Goal: Information Seeking & Learning: Learn about a topic

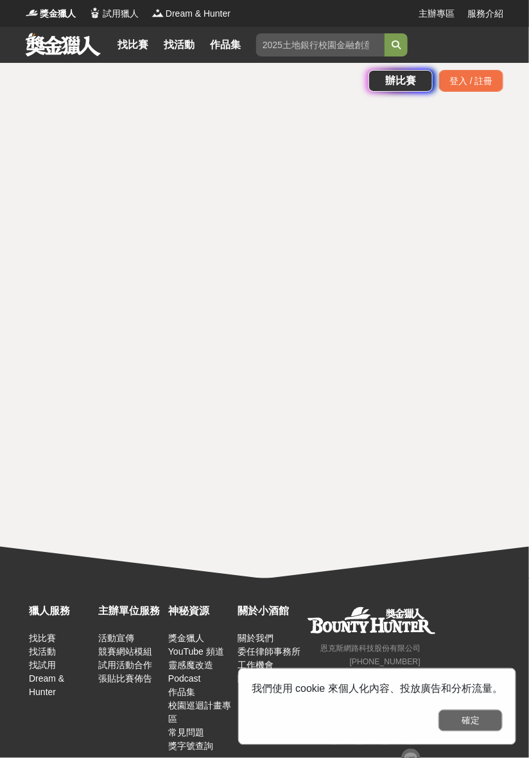
click at [498, 721] on button "確定" at bounding box center [471, 721] width 64 height 22
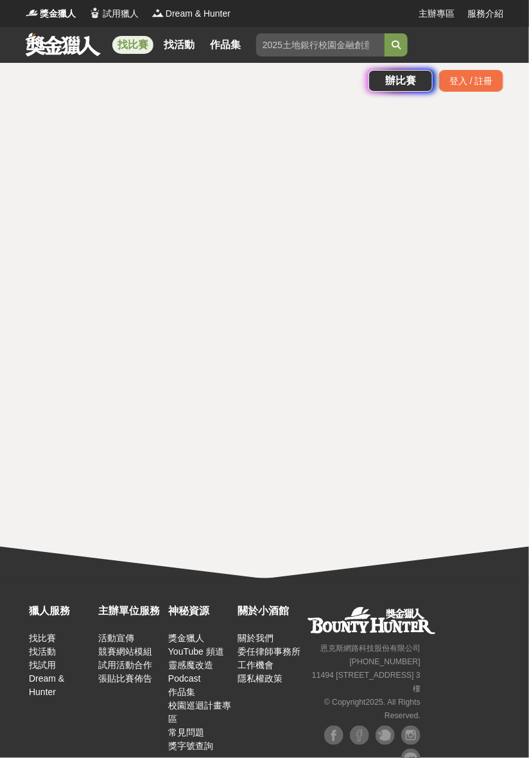
click at [125, 42] on link "找比賽" at bounding box center [132, 45] width 41 height 18
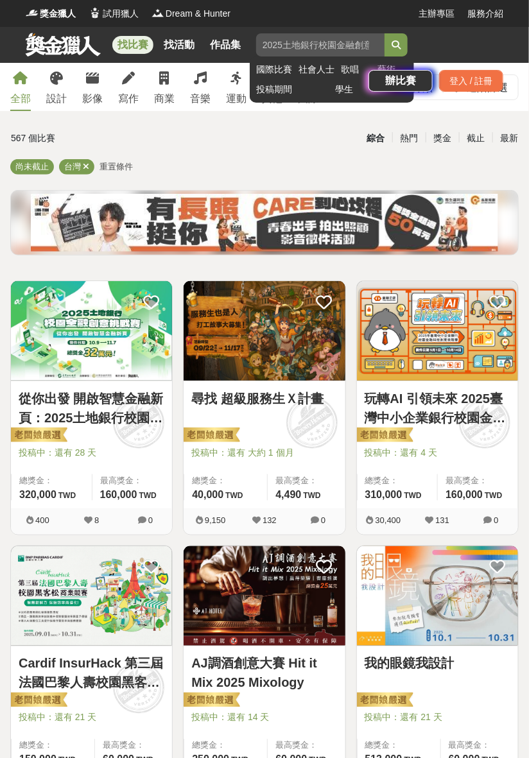
click at [304, 42] on input "search" at bounding box center [320, 44] width 128 height 23
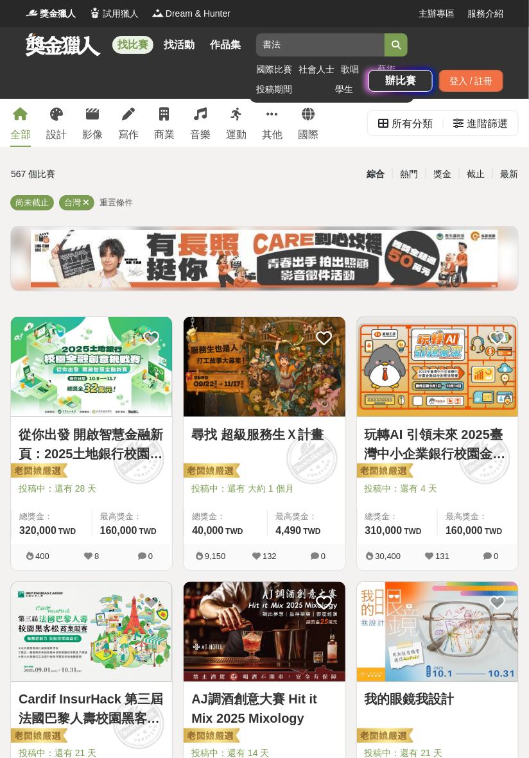
type input "書法"
click at [401, 43] on icon "submit" at bounding box center [396, 44] width 9 height 9
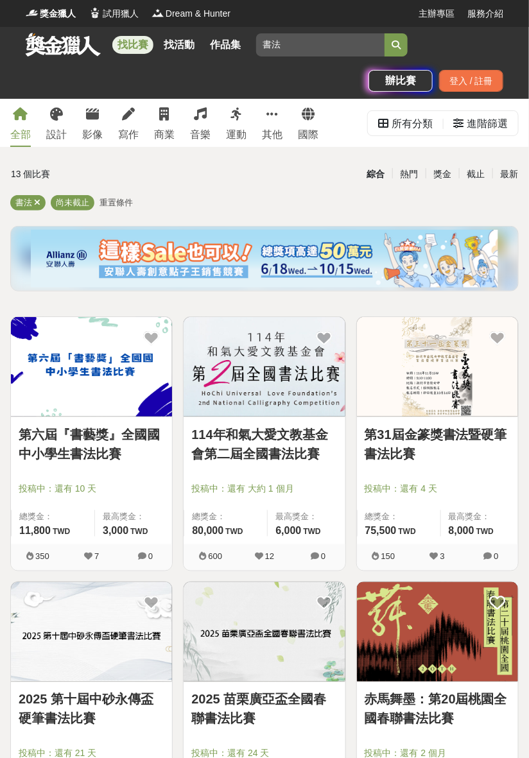
click at [457, 431] on link "第31屆金篆獎書法暨硬筆書法比賽" at bounding box center [438, 444] width 146 height 39
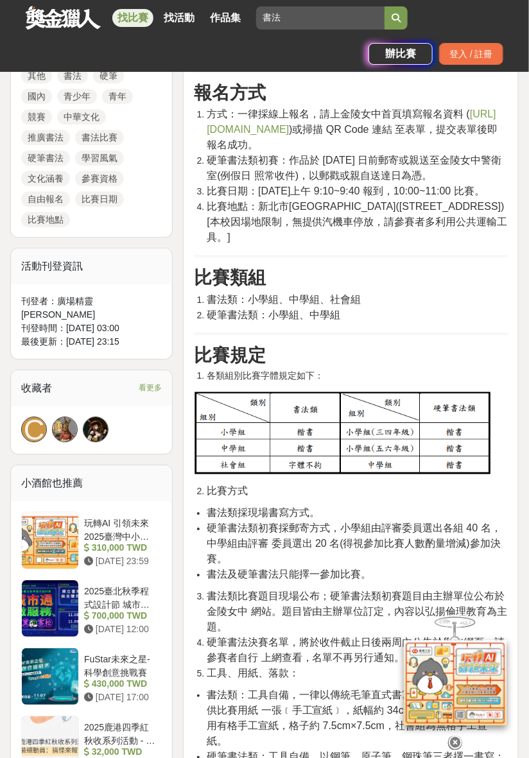
scroll to position [693, 0]
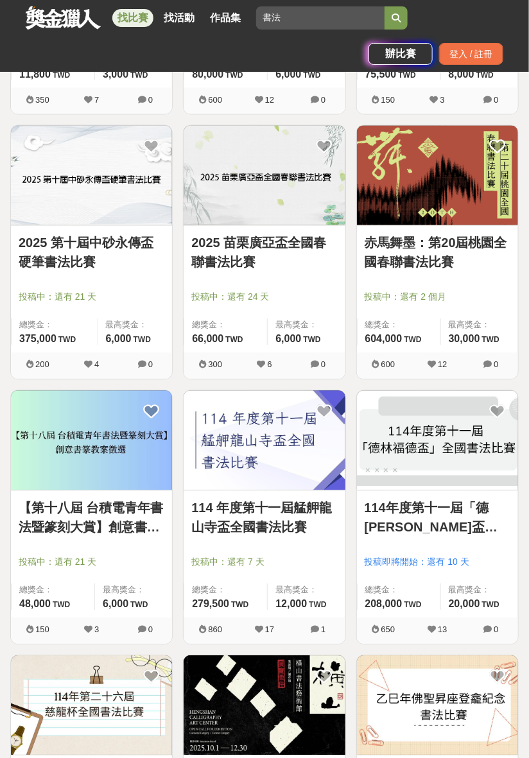
scroll to position [457, 0]
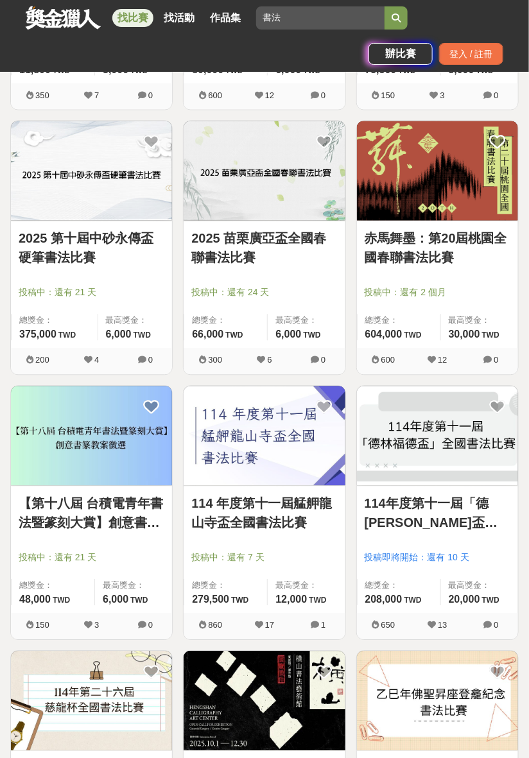
click at [430, 515] on link "114年度第十一屆「德[PERSON_NAME]盃」全國書法比賽" at bounding box center [438, 513] width 146 height 39
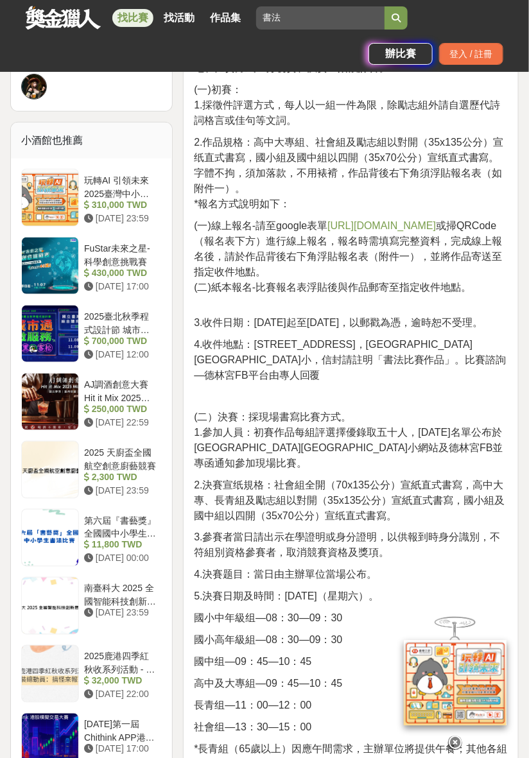
scroll to position [1159, 0]
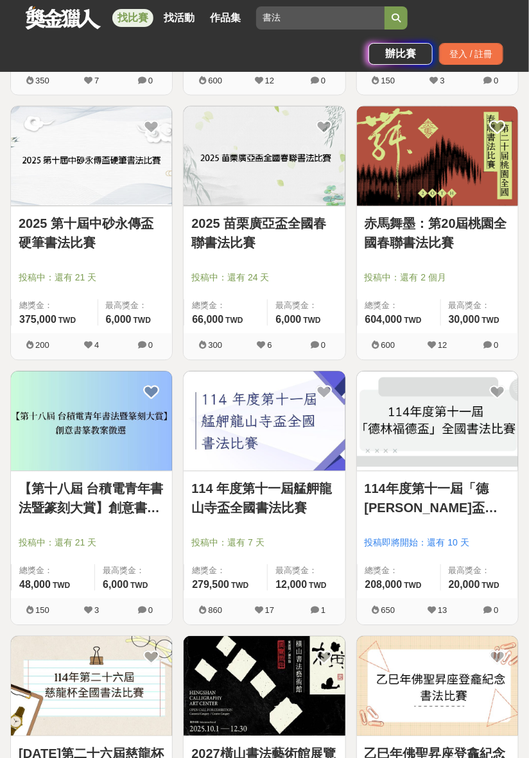
scroll to position [461, 0]
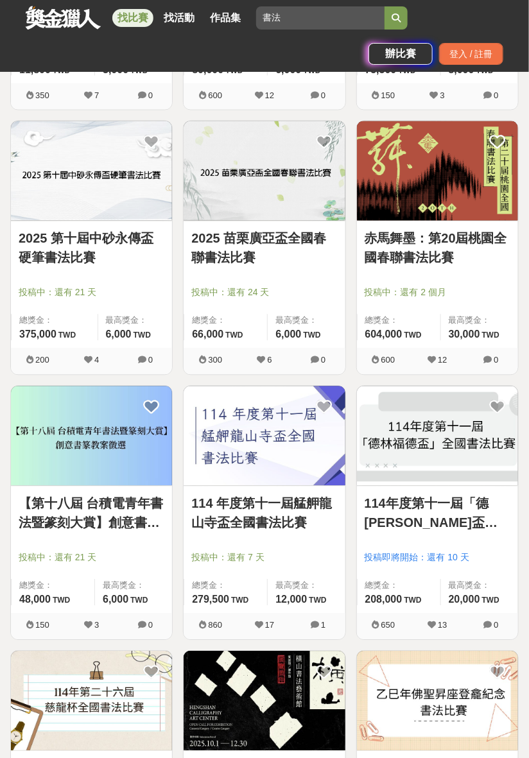
click at [281, 524] on link "114 年度第十一屆艋舺龍山寺盃全國書法比賽" at bounding box center [264, 513] width 146 height 39
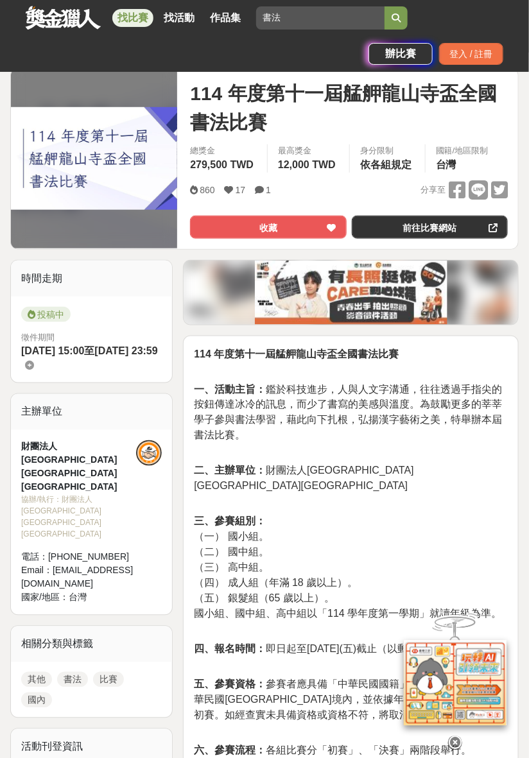
scroll to position [166, 0]
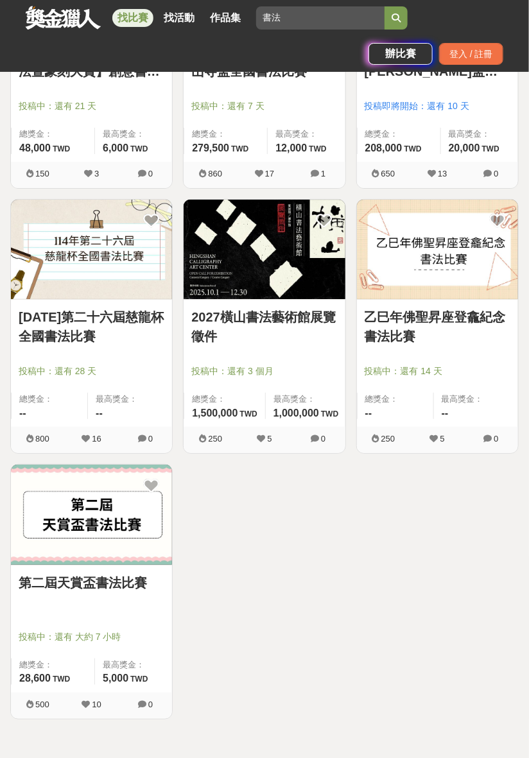
scroll to position [914, 0]
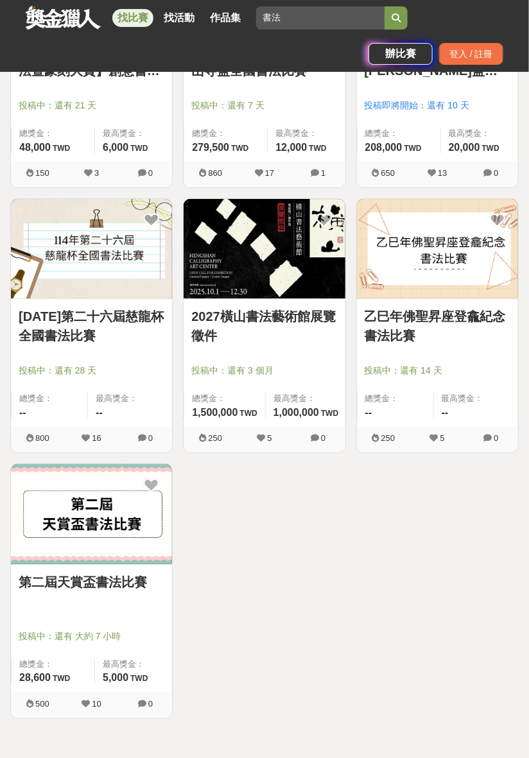
click at [105, 591] on link "第二屆天賞盃書法比賽" at bounding box center [92, 582] width 146 height 19
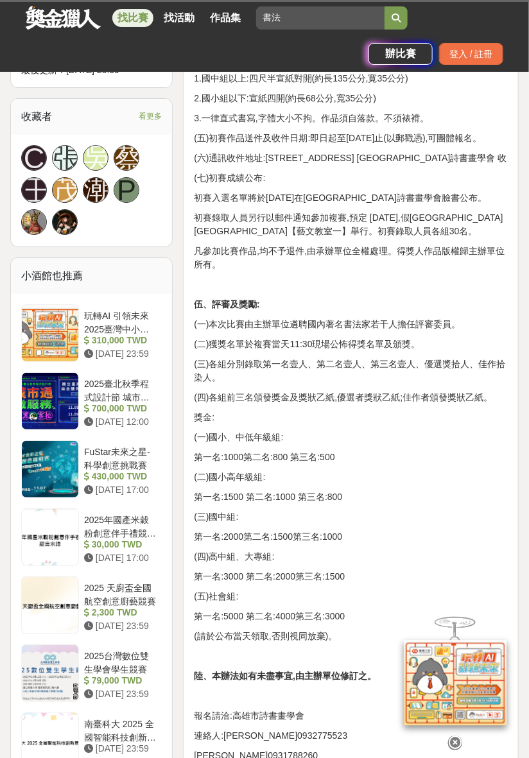
scroll to position [922, 0]
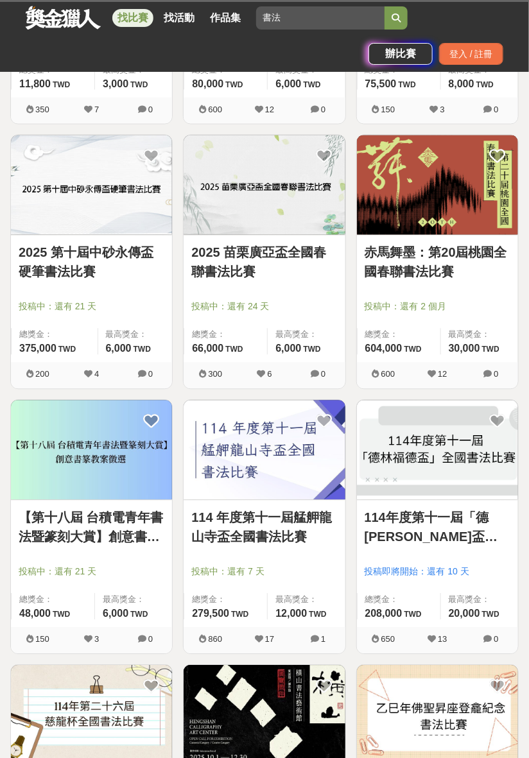
scroll to position [447, 0]
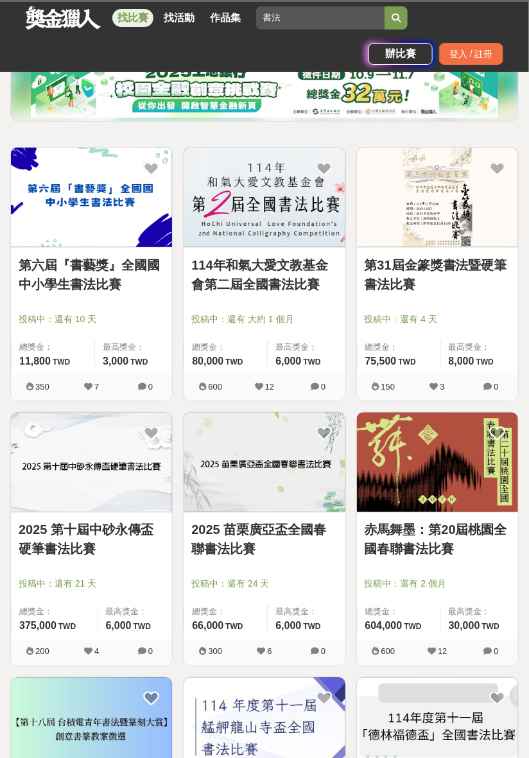
click at [442, 538] on link "赤馬舞墨：第20屆桃園全國春聯書法比賽" at bounding box center [438, 540] width 146 height 39
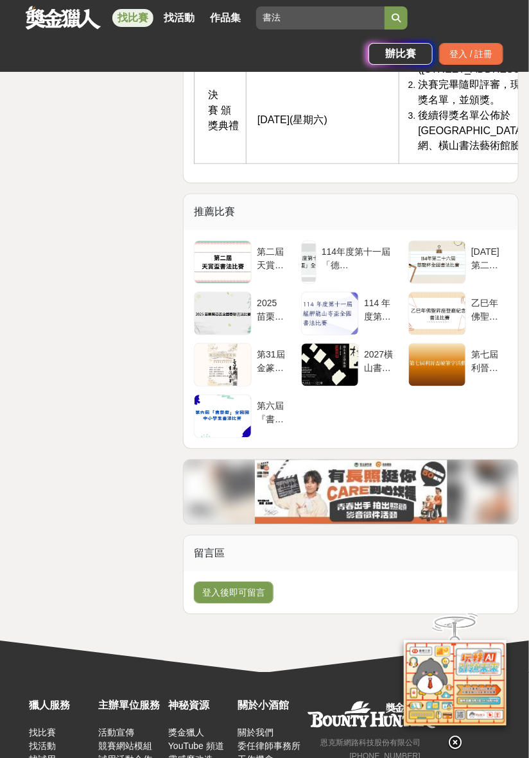
scroll to position [3801, 0]
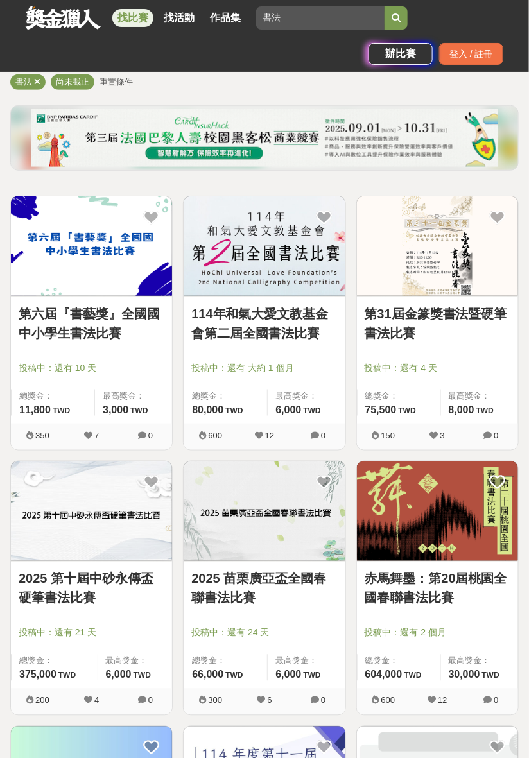
scroll to position [119, 0]
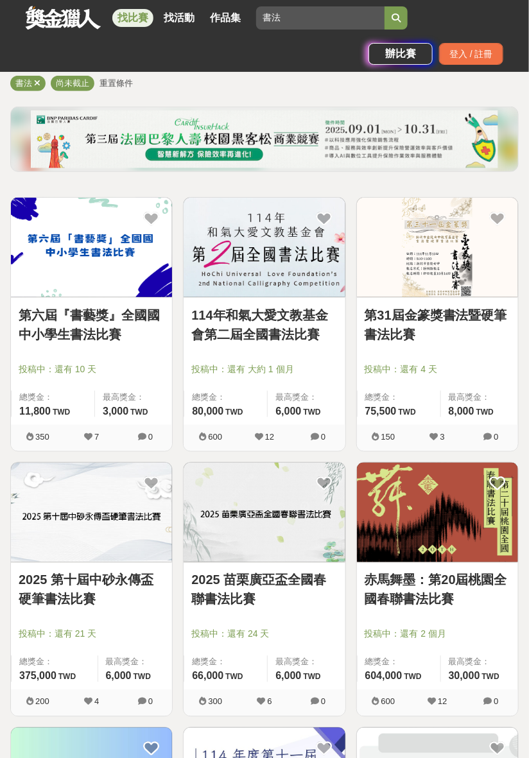
click at [116, 582] on link "2025 第十屆中砂永傳盃硬筆書法比賽" at bounding box center [92, 590] width 146 height 39
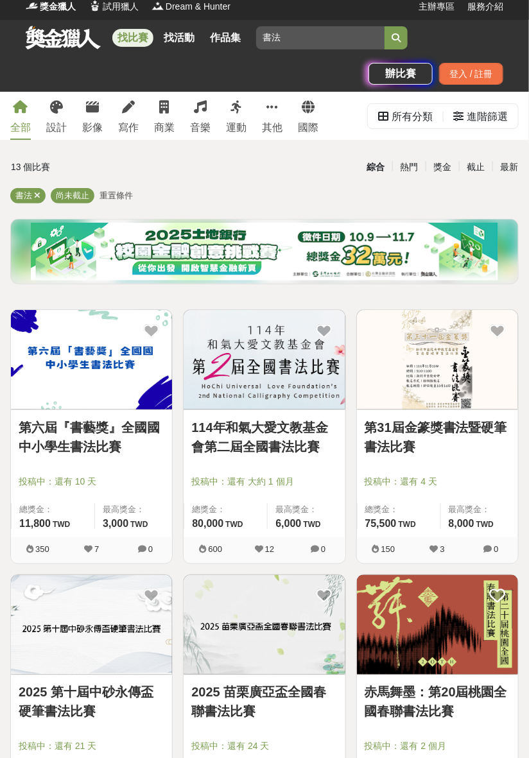
scroll to position [6, 0]
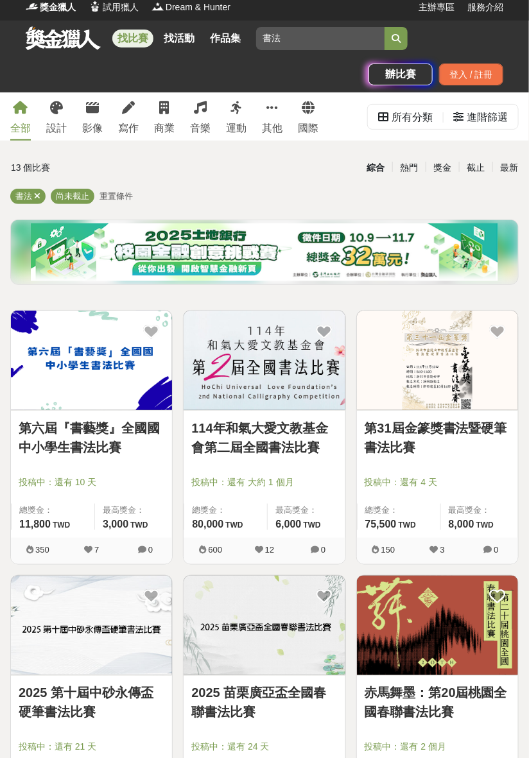
click at [265, 430] on link "114年和氣大愛文教基金會第二屆全國書法比賽" at bounding box center [264, 438] width 146 height 39
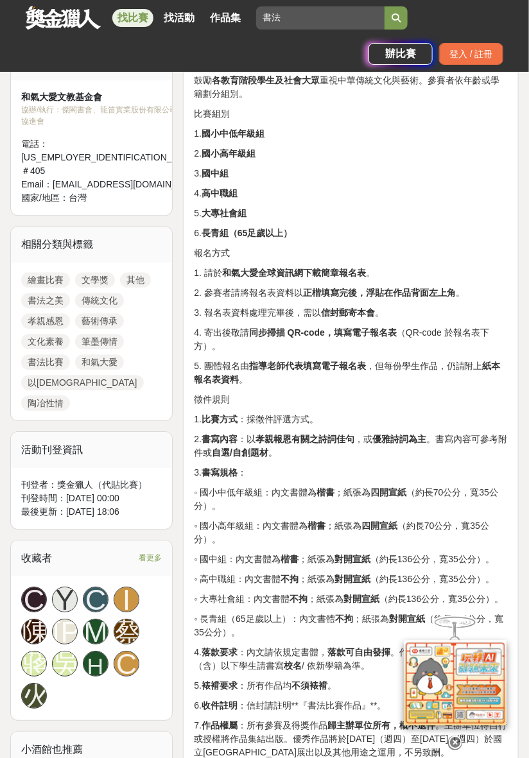
scroll to position [584, 0]
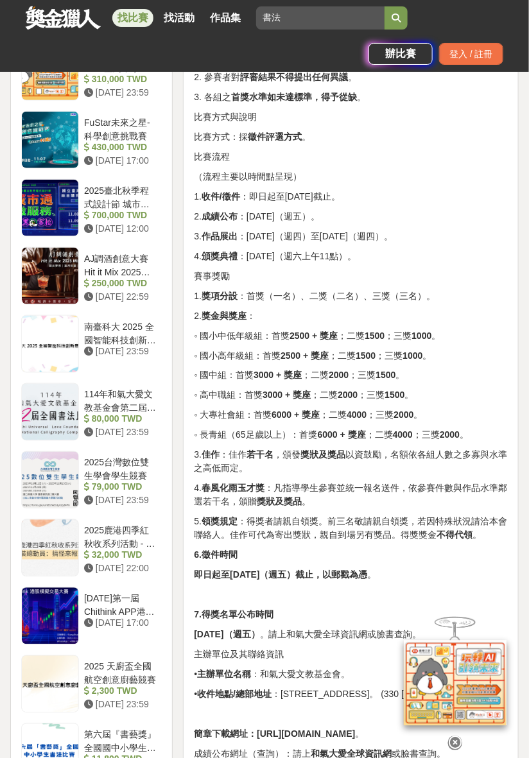
scroll to position [1325, 0]
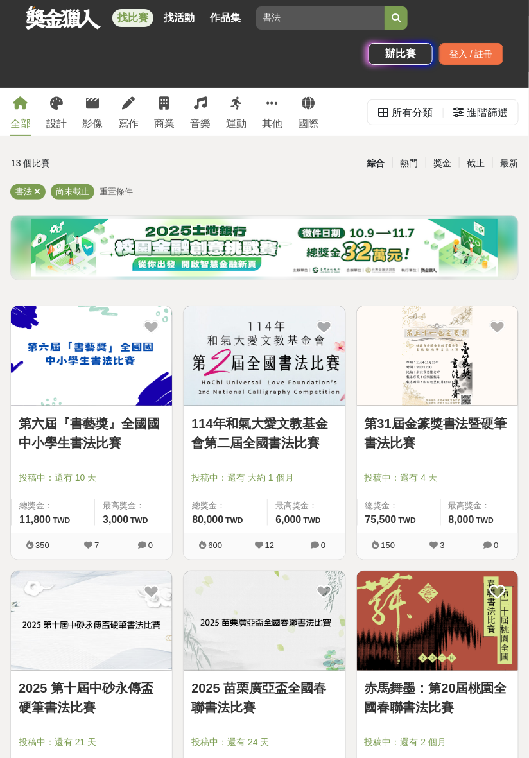
scroll to position [6, 0]
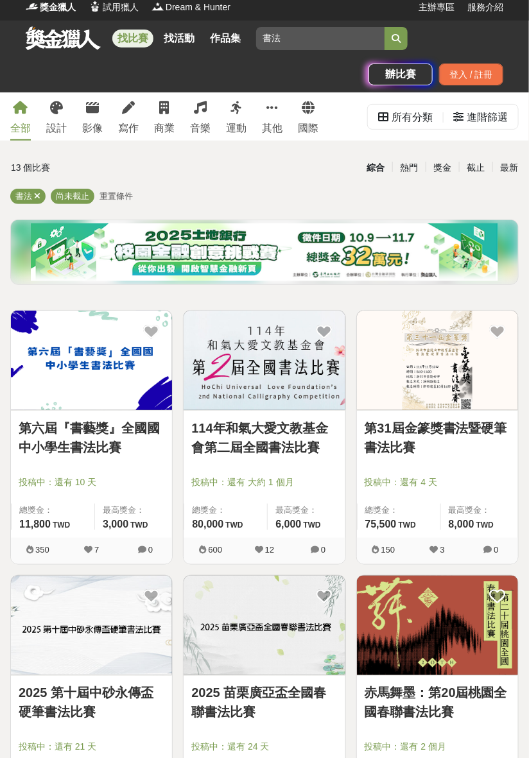
click at [439, 455] on link "第31屆金篆獎書法暨硬筆書法比賽" at bounding box center [438, 438] width 146 height 39
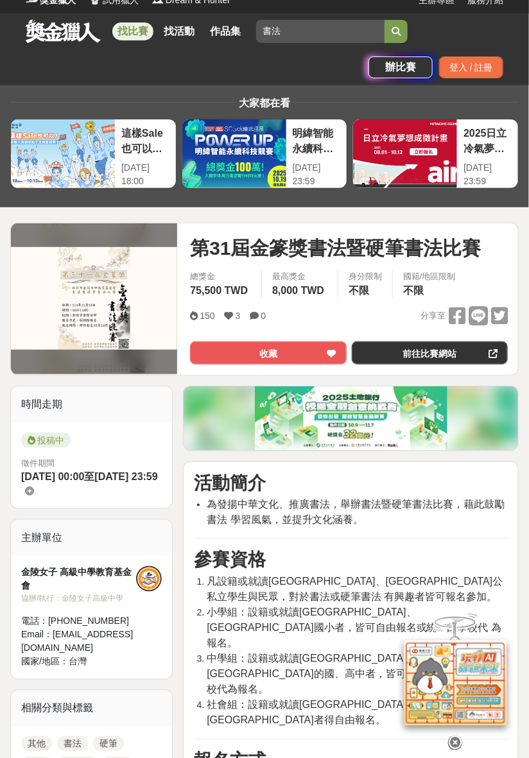
scroll to position [8, 0]
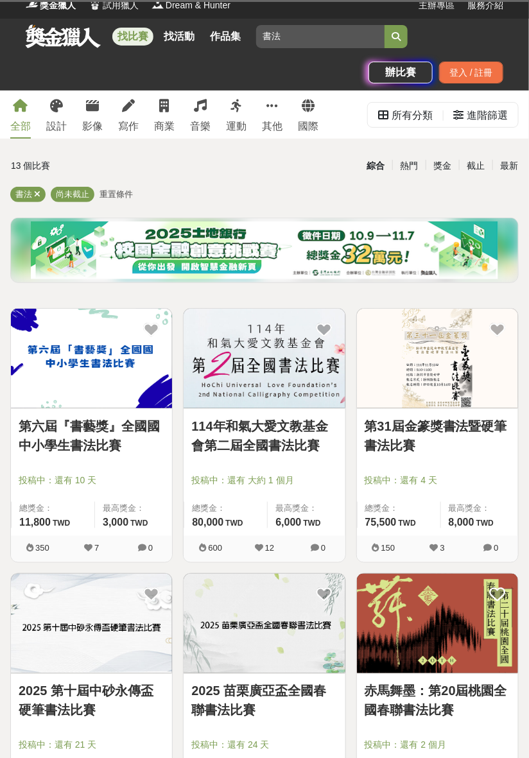
scroll to position [6, 0]
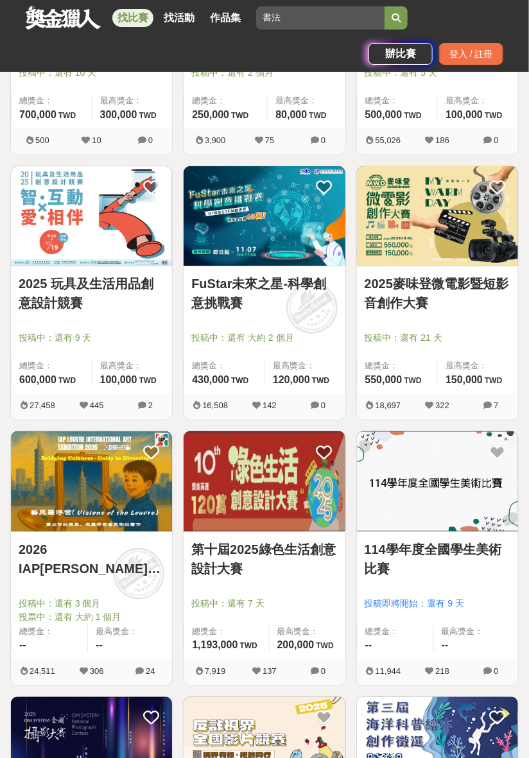
scroll to position [947, 0]
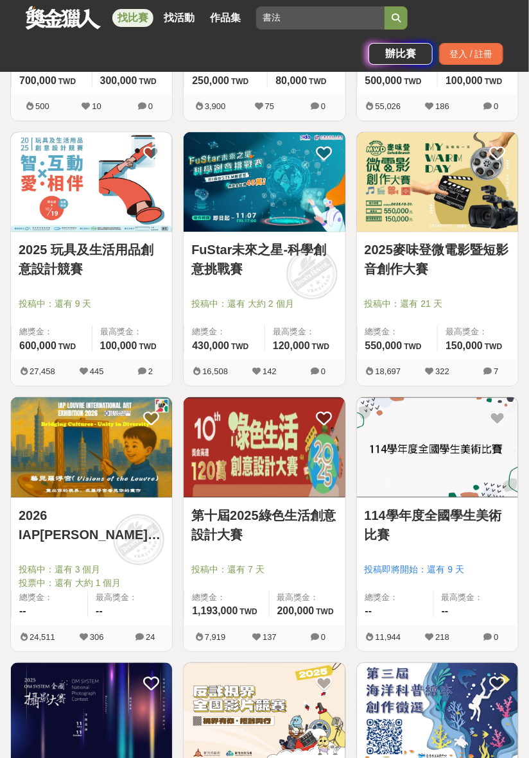
click at [280, 466] on img at bounding box center [264, 448] width 161 height 100
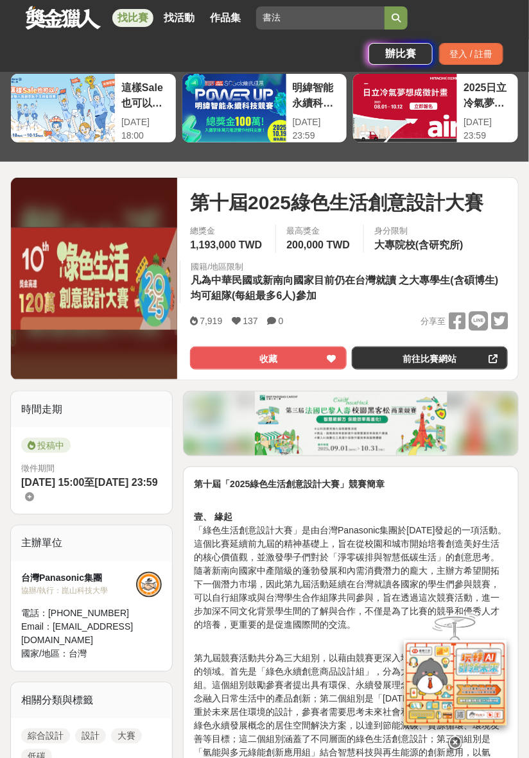
scroll to position [58, 0]
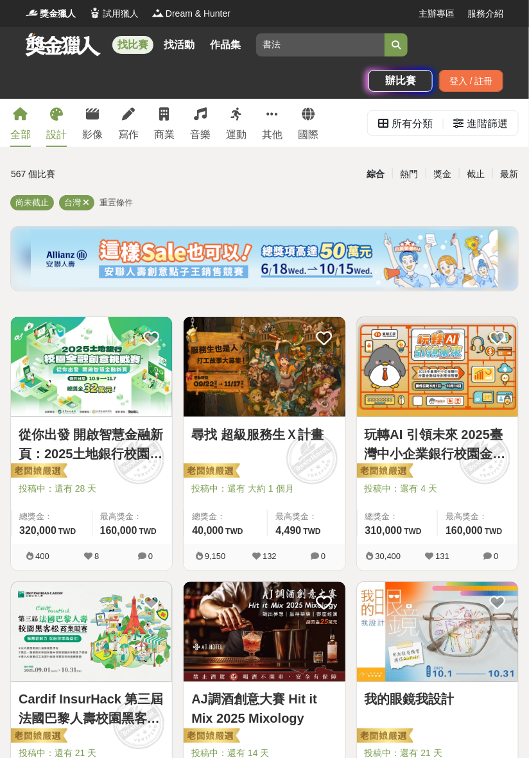
click at [57, 118] on icon at bounding box center [56, 114] width 13 height 13
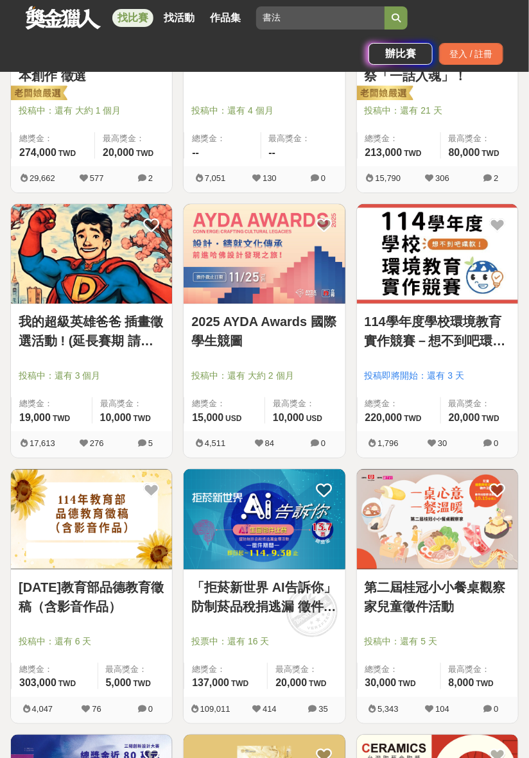
scroll to position [967, 0]
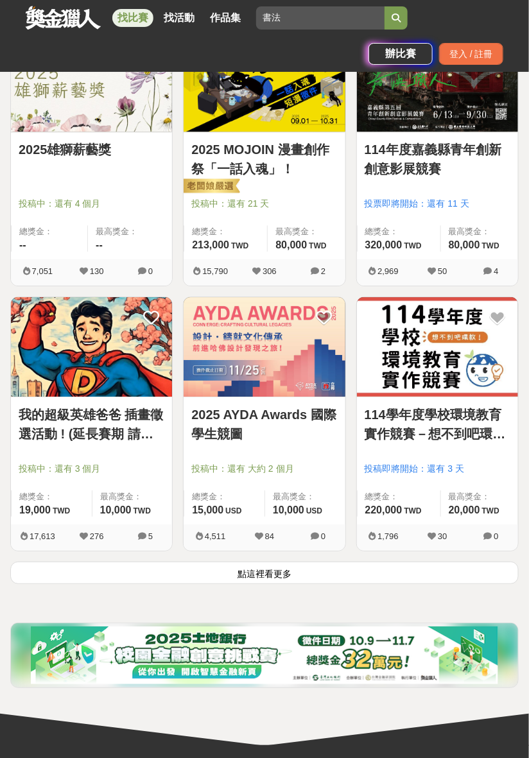
scroll to position [2036, 0]
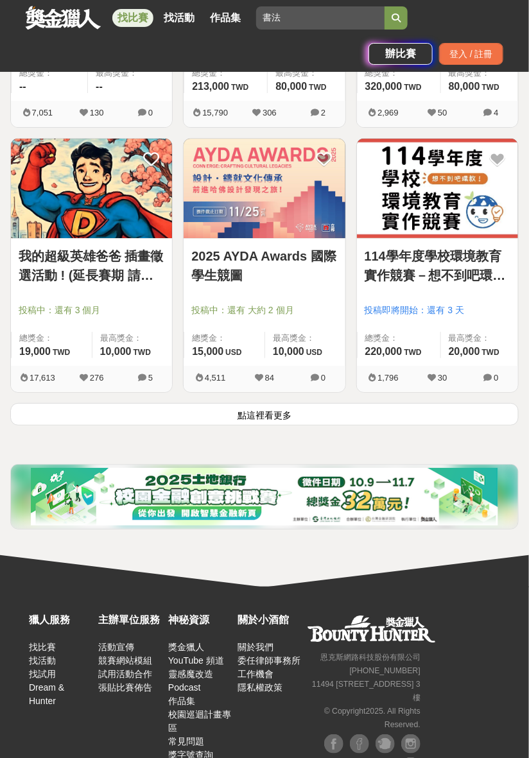
click at [251, 406] on button "點這裡看更多" at bounding box center [264, 414] width 509 height 22
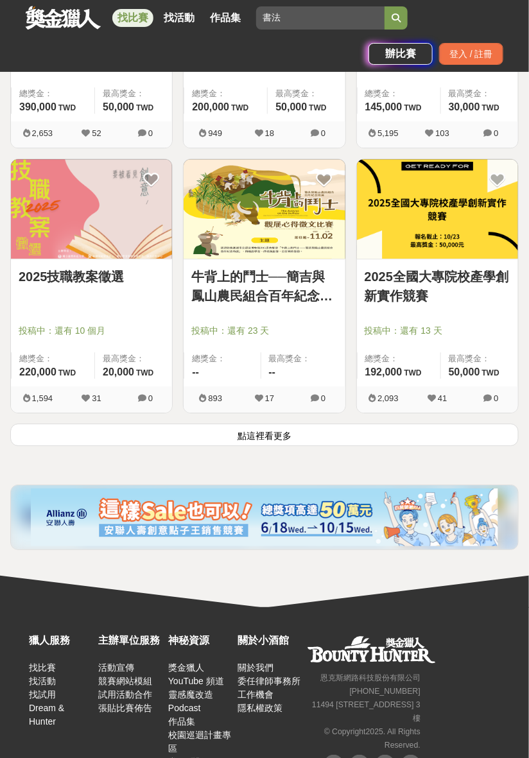
scroll to position [4158, 0]
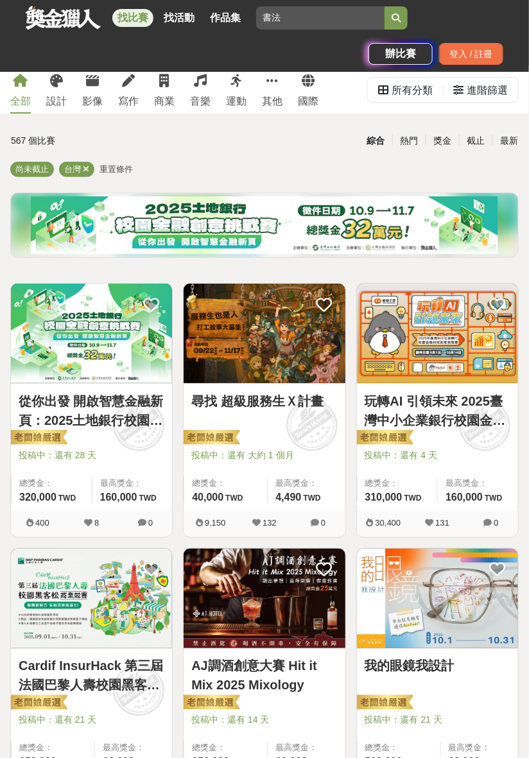
scroll to position [2036, 0]
